Goal: Find specific page/section: Find specific page/section

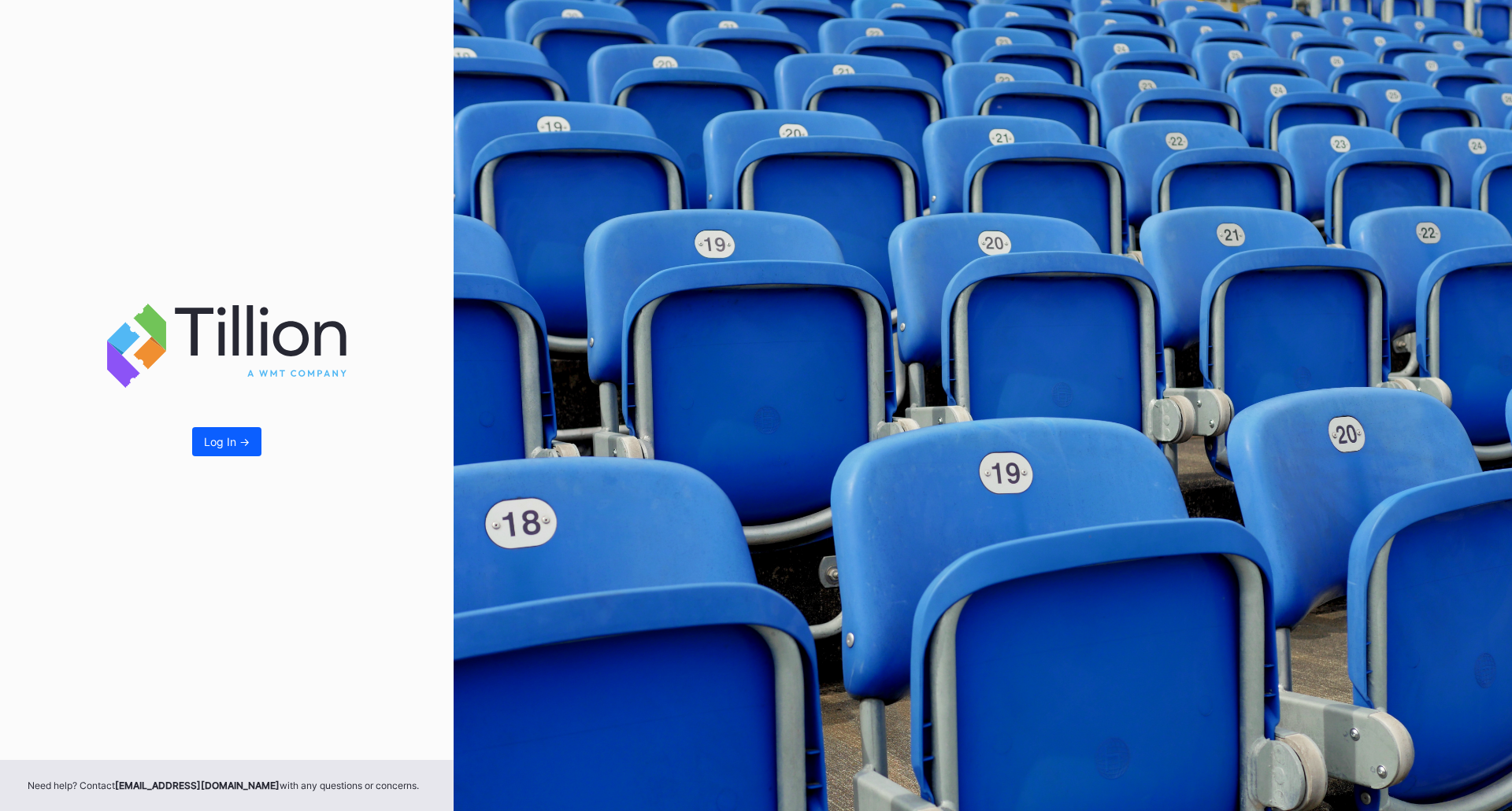
click at [230, 448] on button "Log In ->" at bounding box center [227, 442] width 69 height 29
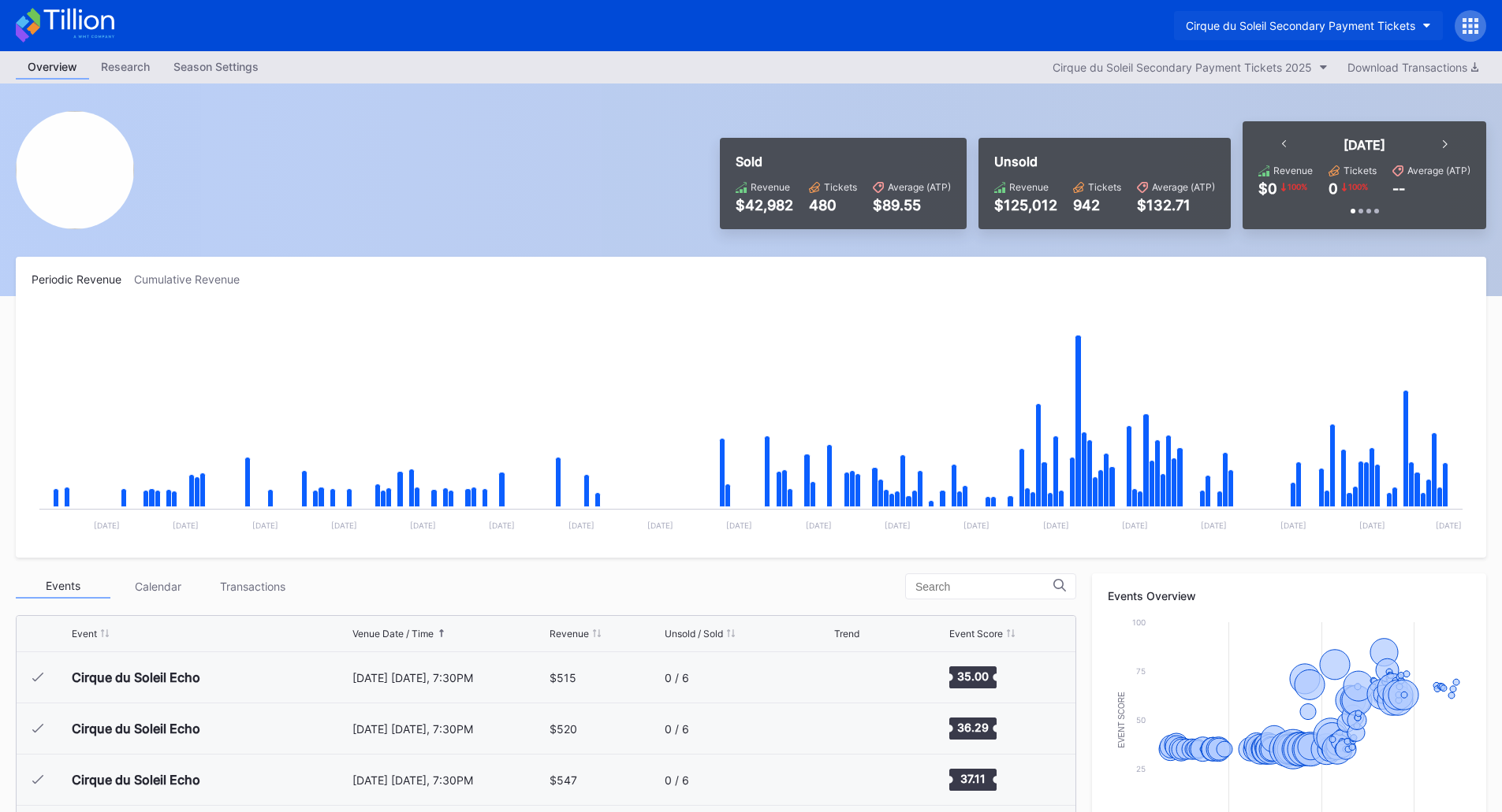
click at [1352, 32] on button "Cirque du Soleil Secondary Payment Tickets" at bounding box center [1308, 25] width 269 height 29
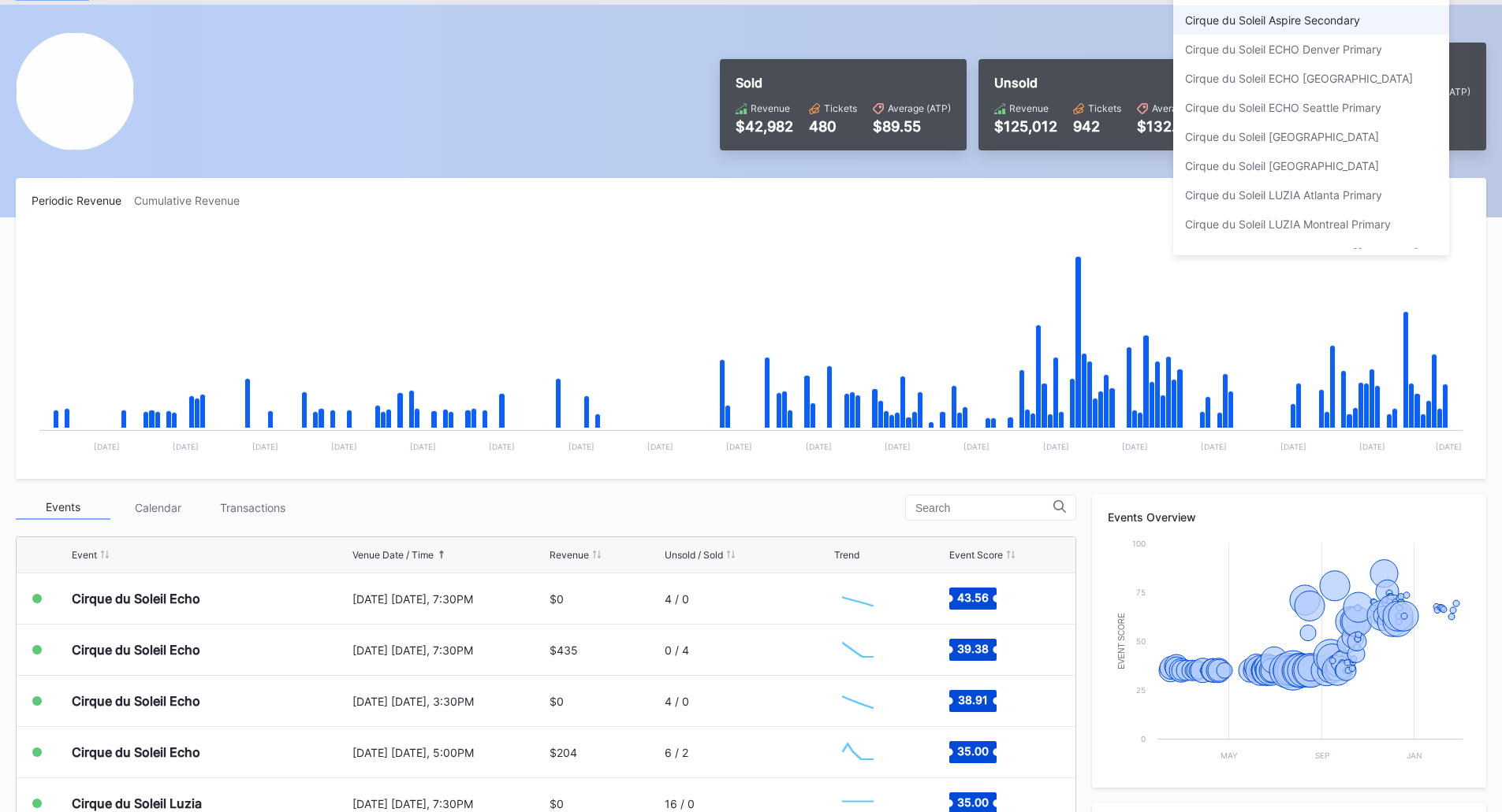
click at [1375, 22] on div "Cirque du Soleil Aspire Secondary" at bounding box center [1311, 20] width 276 height 29
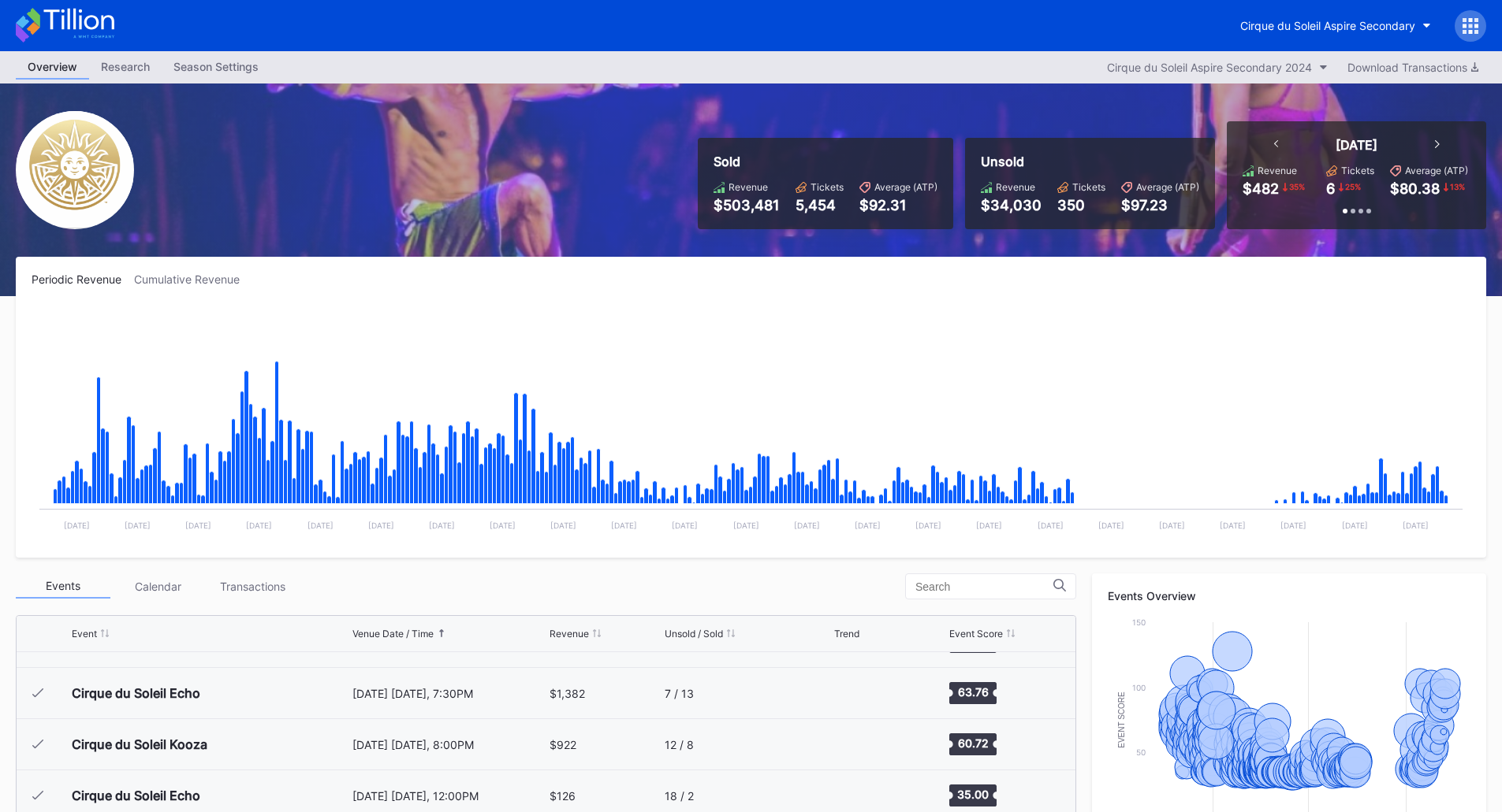
scroll to position [16338, 0]
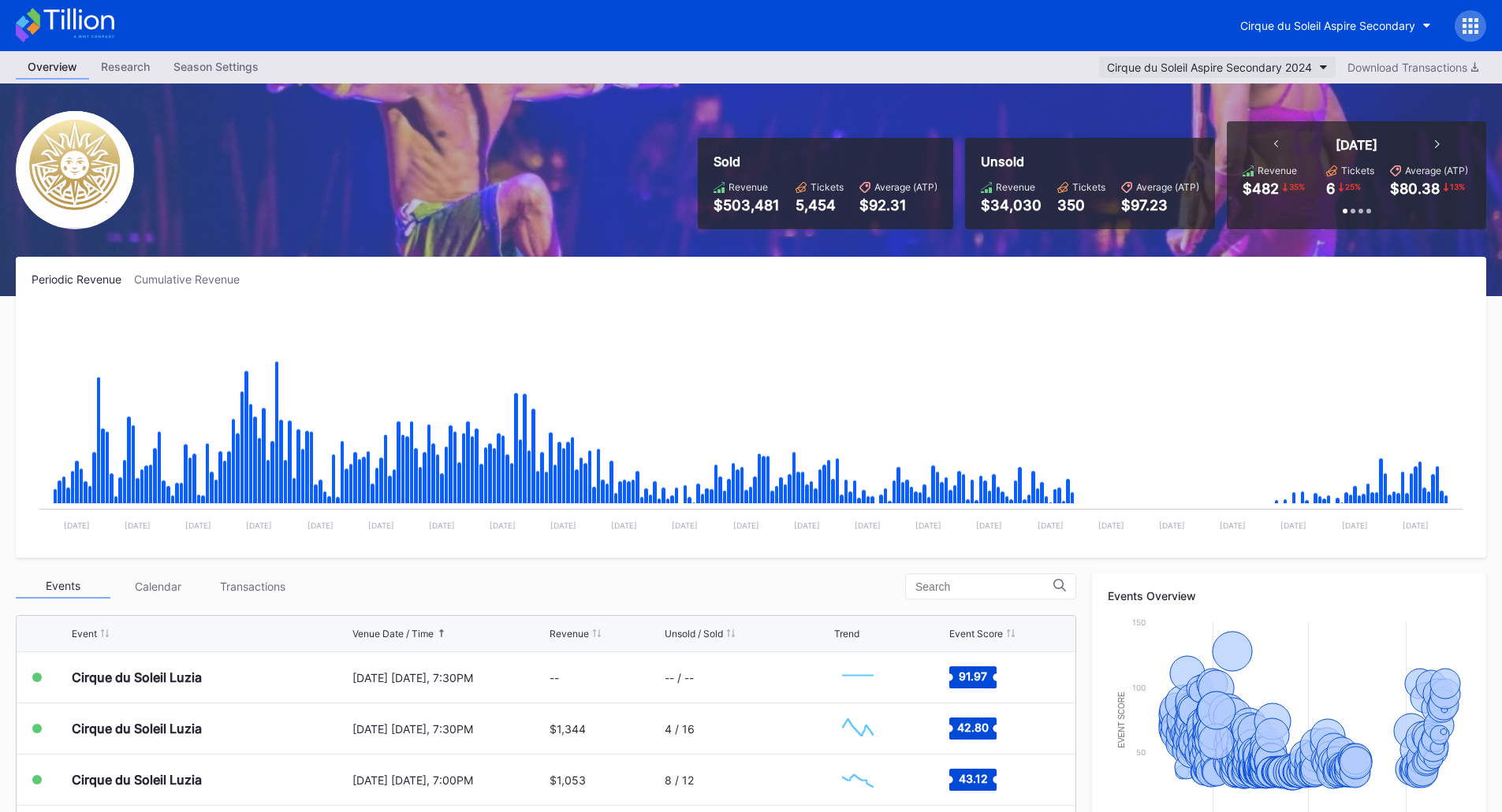
click at [1323, 64] on button "Cirque du Soleil Aspire Secondary 2024" at bounding box center [1218, 66] width 237 height 21
click at [1292, 66] on div "Cirque du Soleil Aspire Secondary 2024" at bounding box center [1209, 67] width 205 height 14
click at [1204, 67] on div "Cirque du Soleil Aspire Secondary 2024" at bounding box center [1209, 67] width 205 height 14
click at [1333, 28] on div "Cirque du Soleil Aspire Secondary" at bounding box center [1328, 25] width 175 height 14
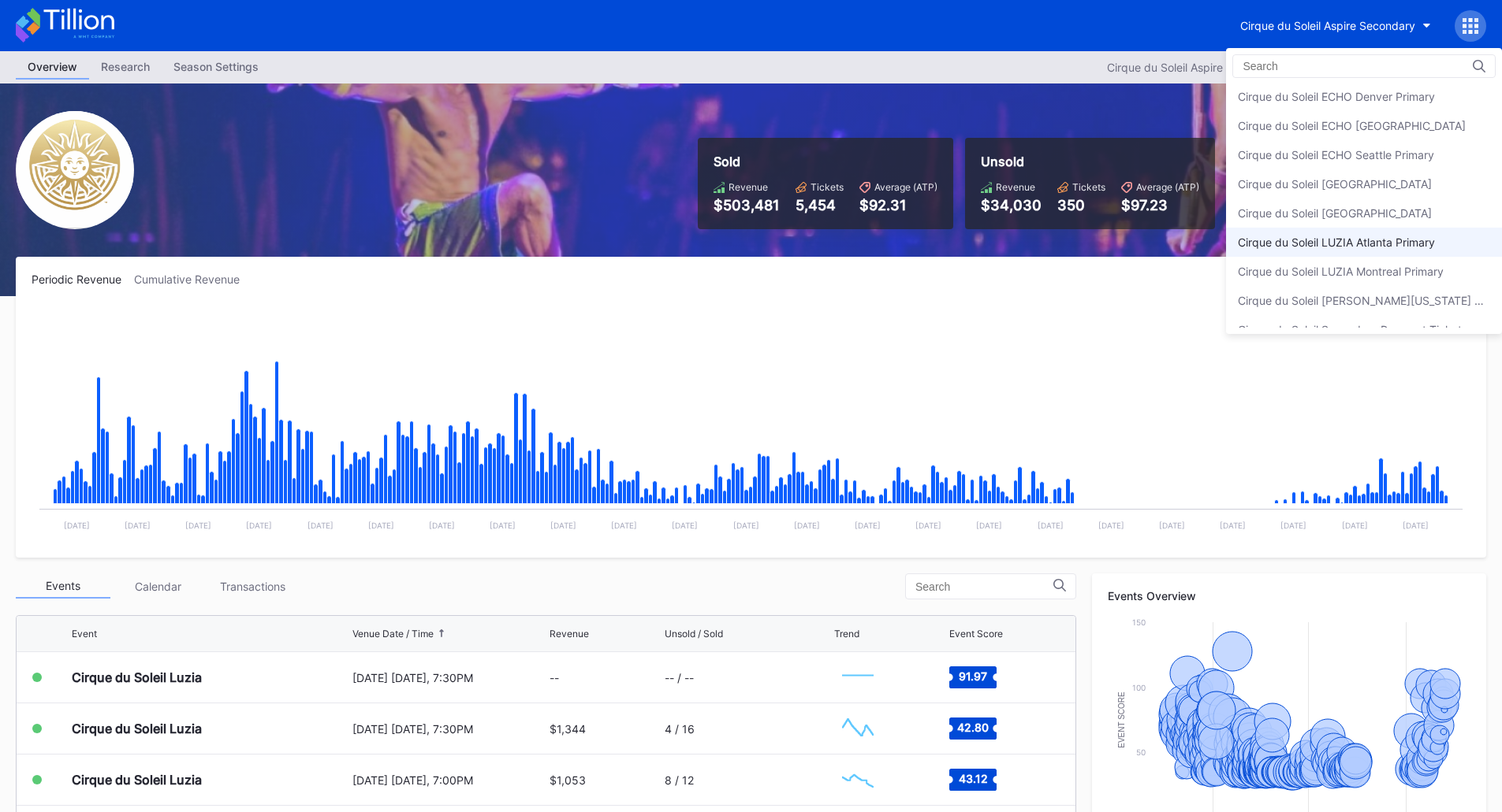
scroll to position [48, 0]
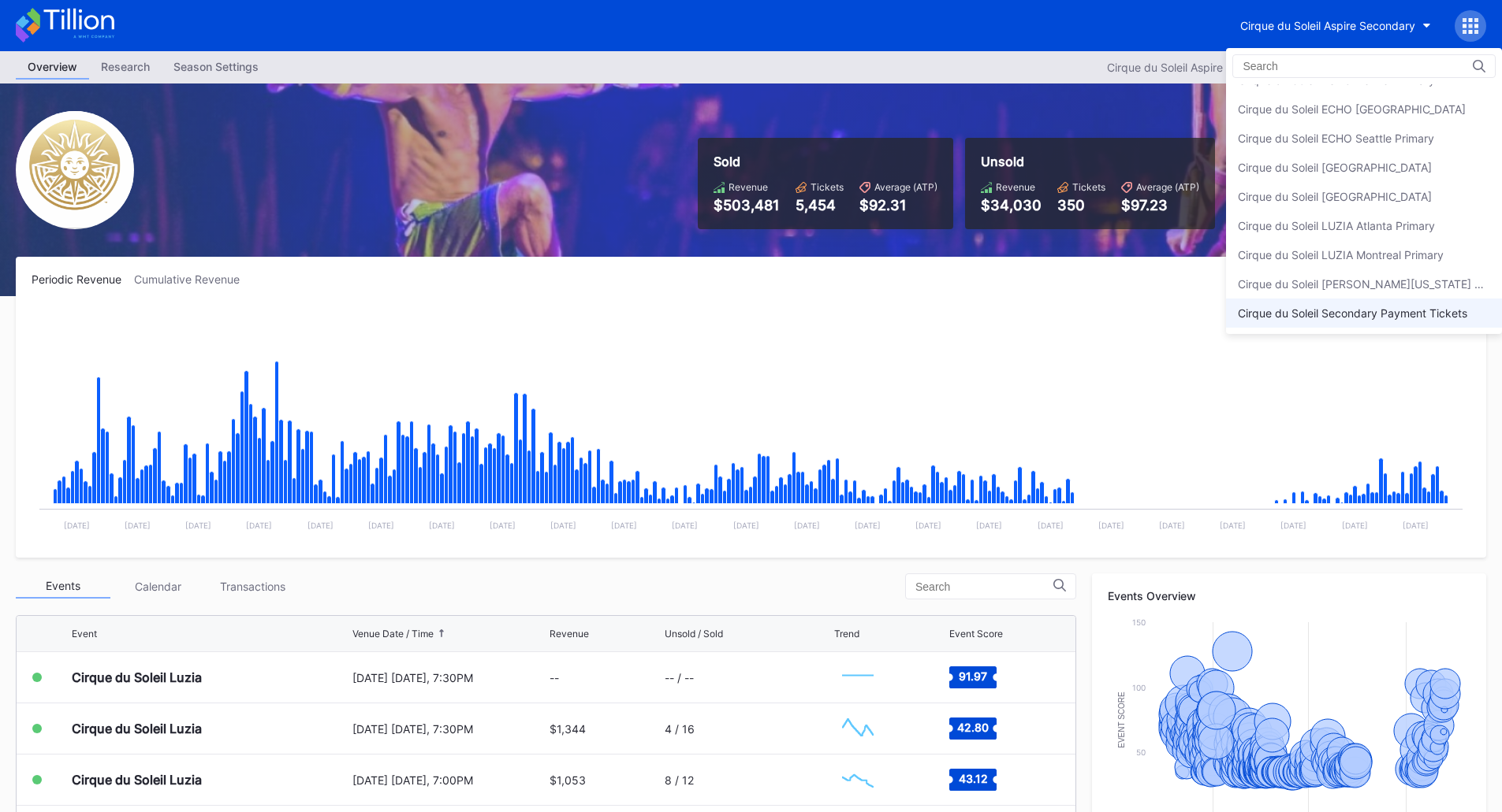
click at [1305, 307] on div "Cirque du Soleil Secondary Payment Tickets" at bounding box center [1353, 313] width 230 height 14
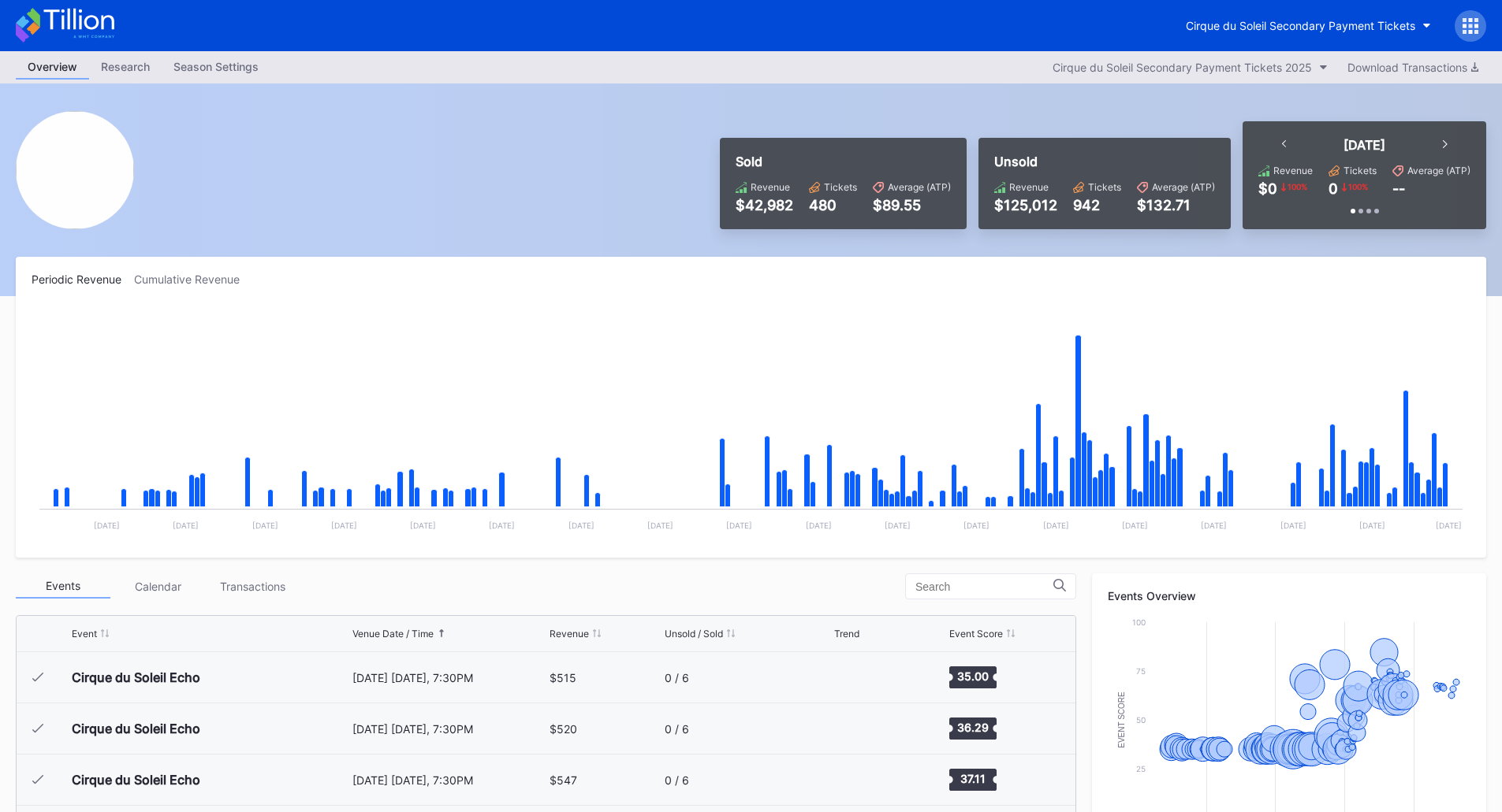
scroll to position [3278, 0]
click at [1358, 25] on div "Cirque du Soleil Secondary Payment Tickets" at bounding box center [1301, 25] width 230 height 14
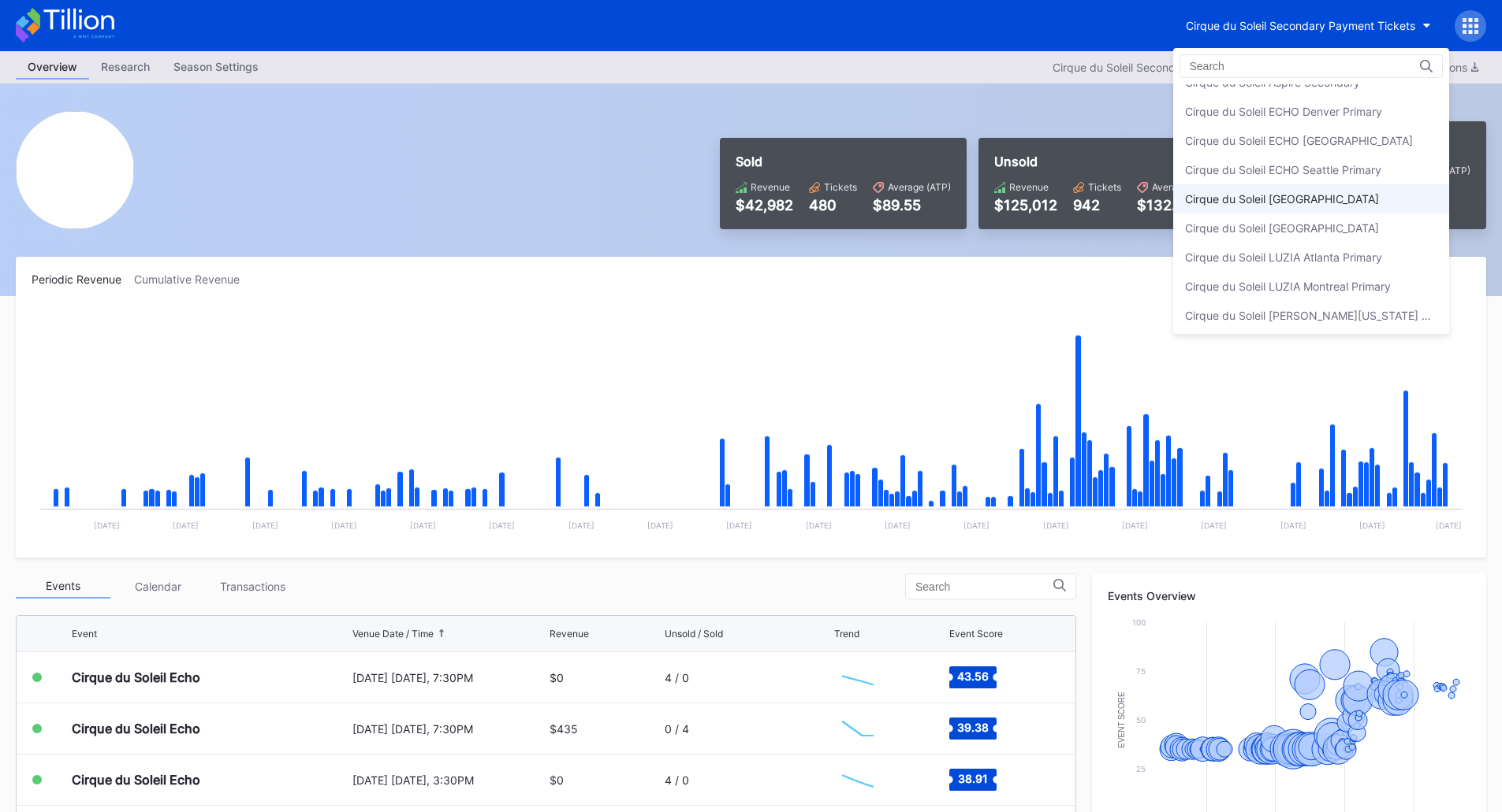
scroll to position [0, 0]
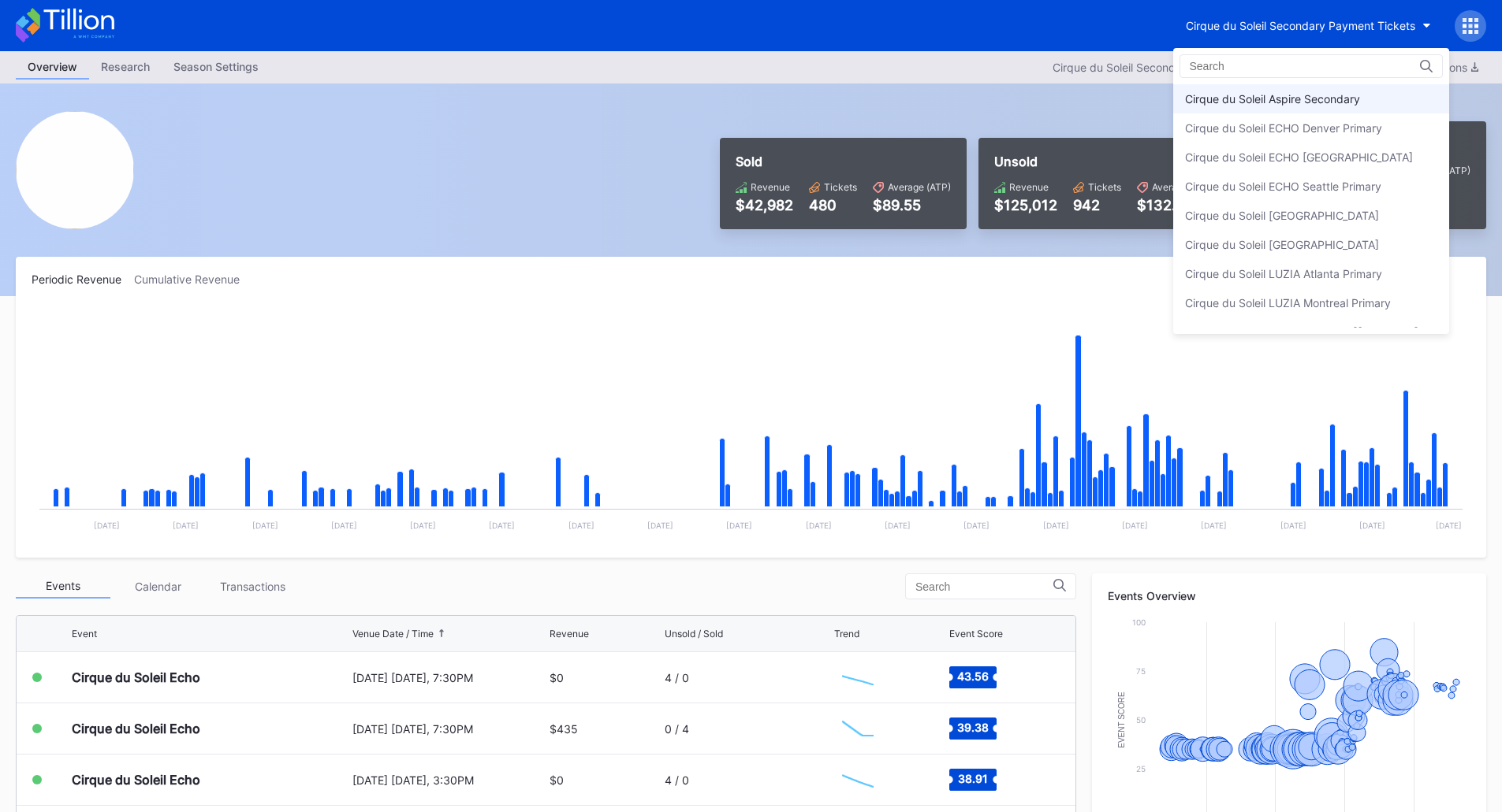
click at [1356, 94] on div "Cirque du Soleil Aspire Secondary" at bounding box center [1272, 98] width 175 height 14
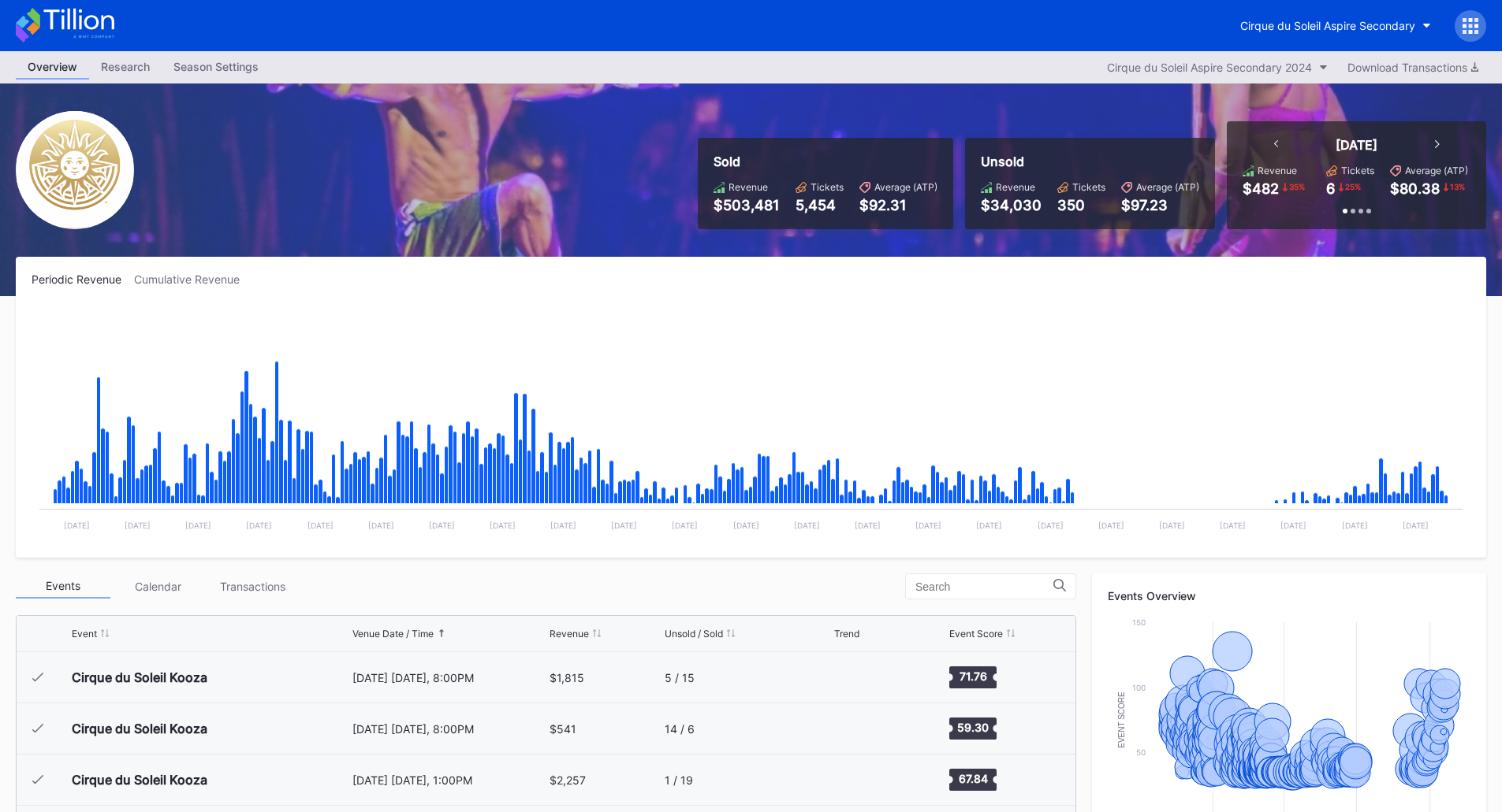
scroll to position [16338, 0]
